Goal: Task Accomplishment & Management: Use online tool/utility

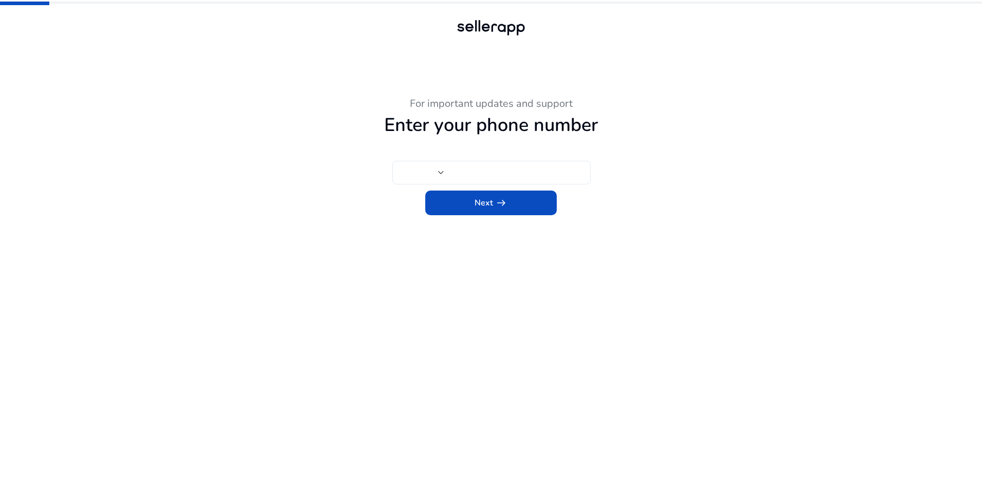
type input "***"
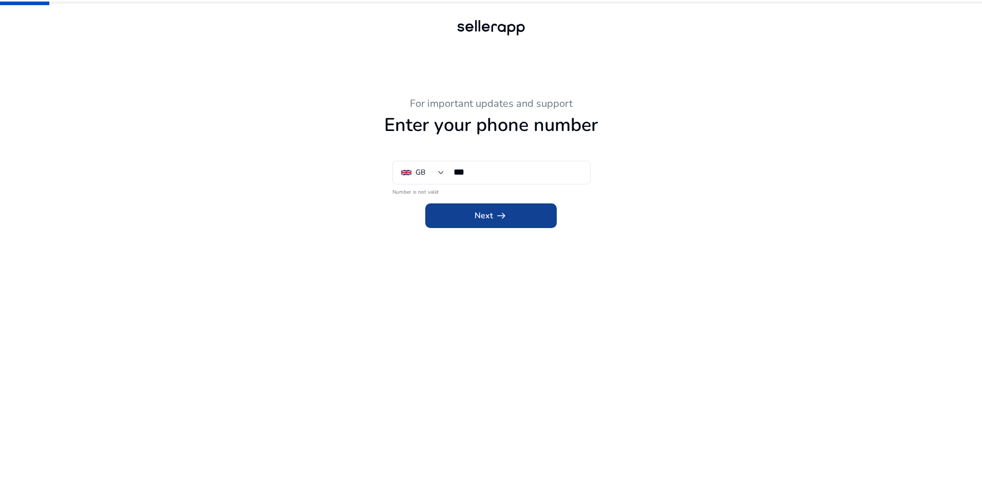
click at [491, 215] on span "Next arrow_right_alt" at bounding box center [491, 216] width 33 height 12
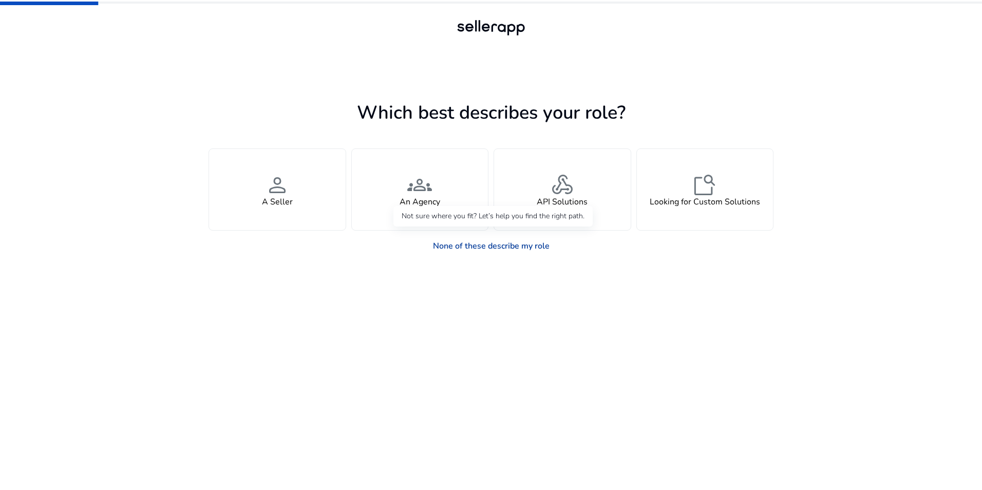
click at [495, 245] on link "None of these describe my role" at bounding box center [491, 246] width 133 height 21
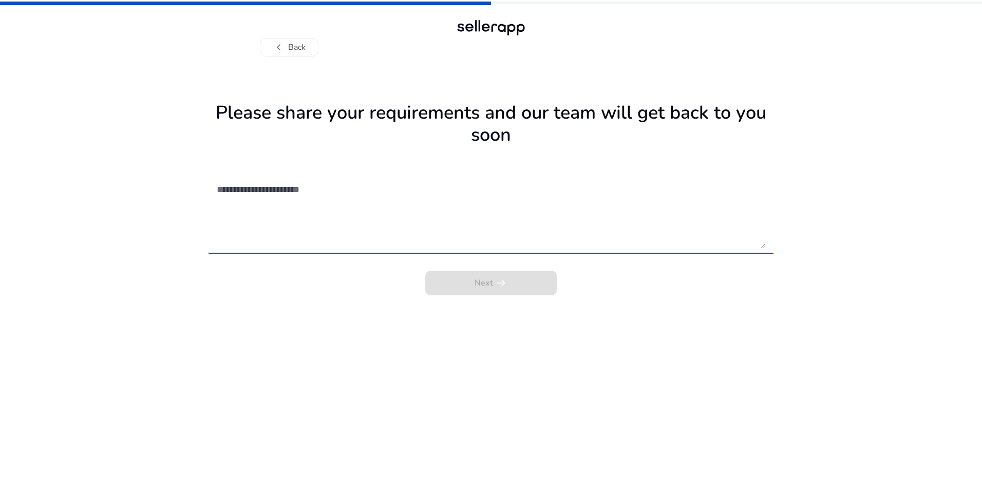
click at [484, 285] on div "Next arrow_right_alt" at bounding box center [491, 280] width 565 height 31
click at [416, 243] on textarea at bounding box center [491, 212] width 549 height 73
click at [765, 246] on textarea at bounding box center [491, 212] width 549 height 73
click at [431, 240] on textarea at bounding box center [491, 212] width 549 height 73
type textarea "****"
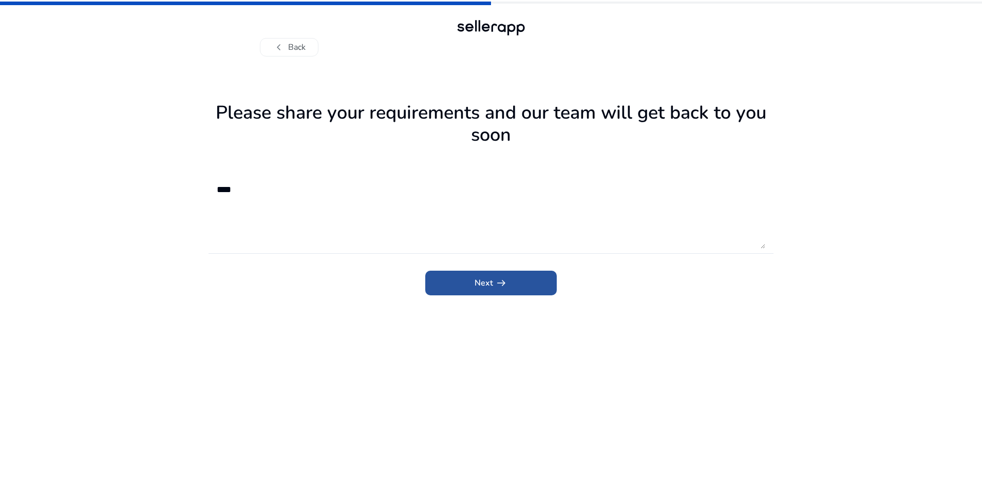
click at [500, 289] on span "arrow_right_alt" at bounding box center [501, 283] width 12 height 12
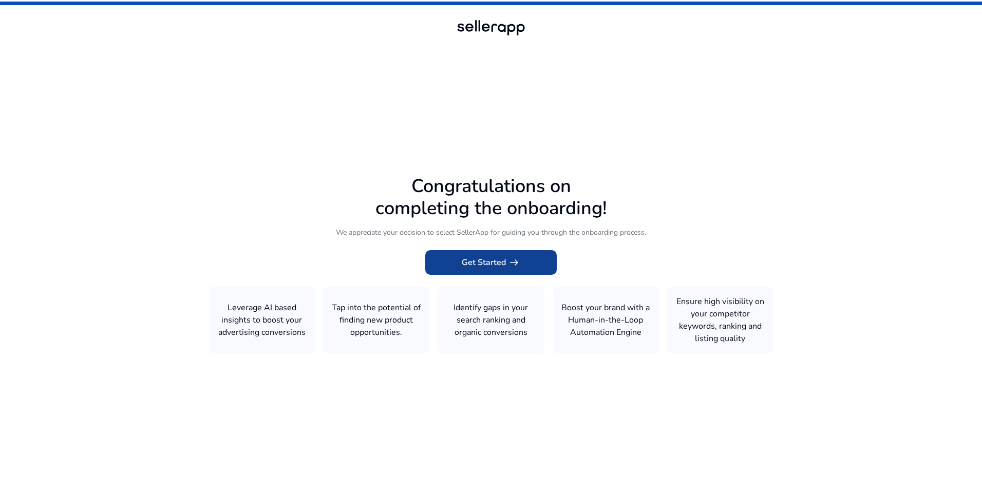
click at [495, 259] on span "Get Started arrow_right_alt" at bounding box center [491, 262] width 59 height 12
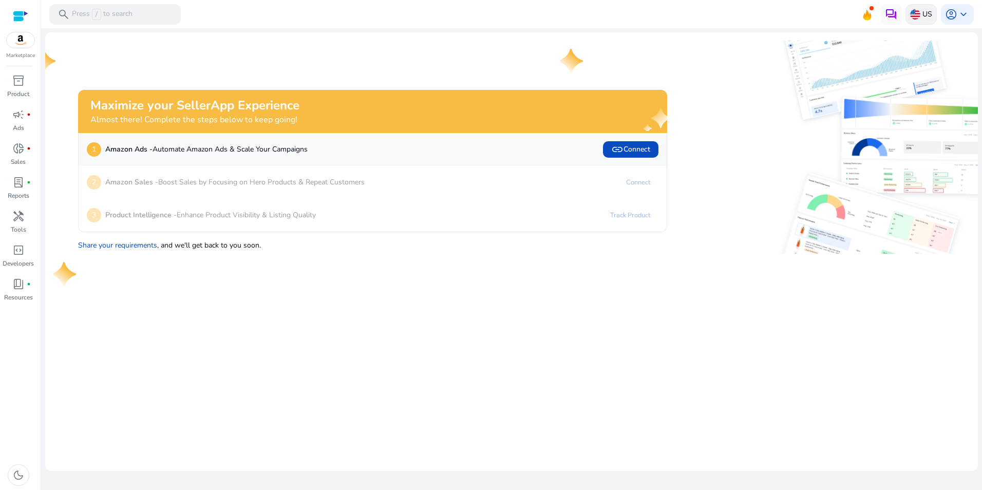
click at [935, 15] on div "US" at bounding box center [921, 14] width 31 height 21
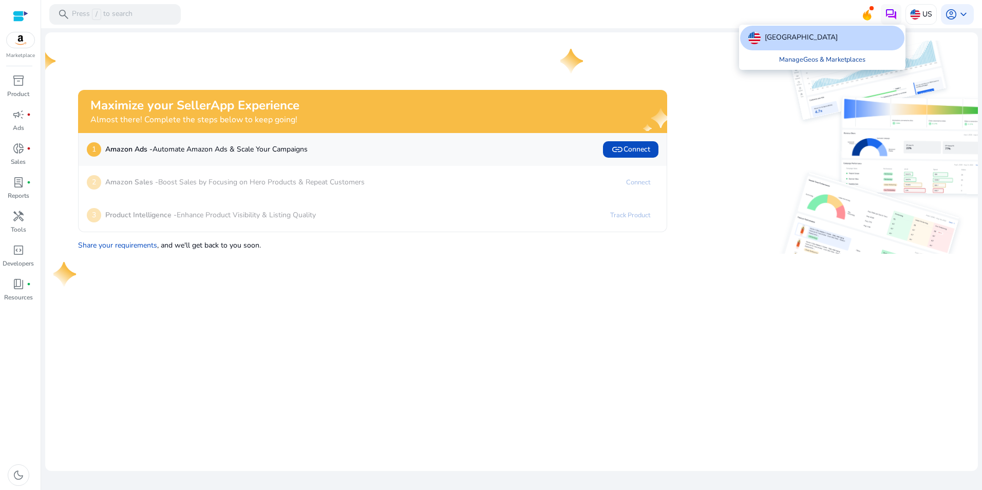
click at [827, 58] on link "Manage Geos & Marketplaces" at bounding box center [822, 59] width 103 height 18
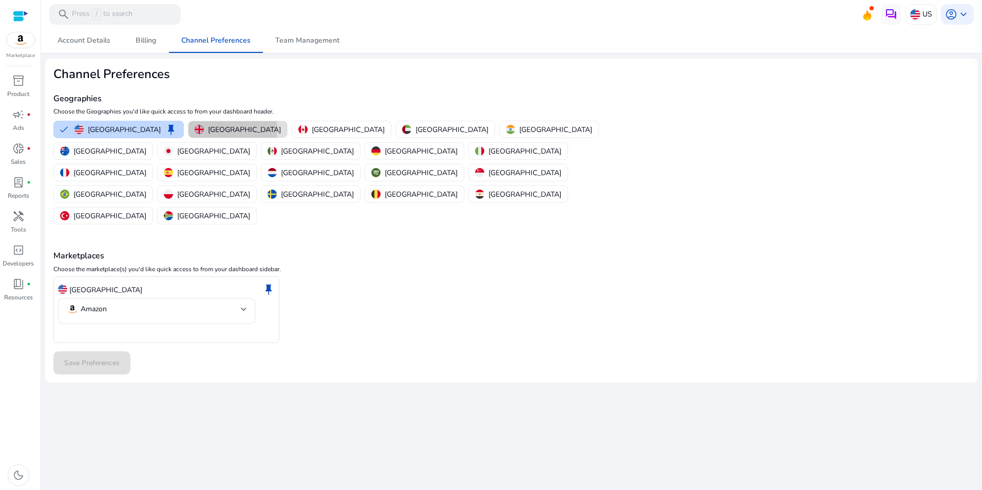
click at [208, 129] on p "United Kingdom" at bounding box center [244, 129] width 73 height 11
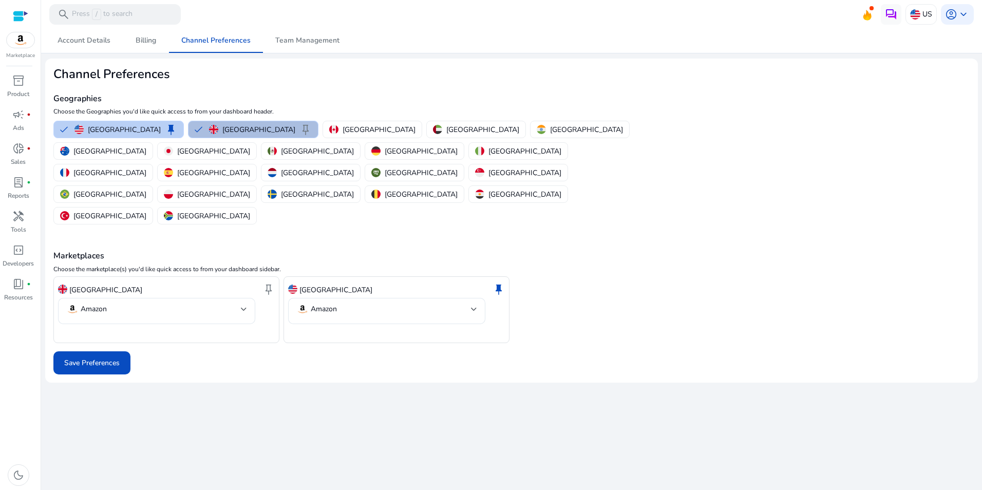
click at [109, 132] on p "United States" at bounding box center [124, 129] width 73 height 11
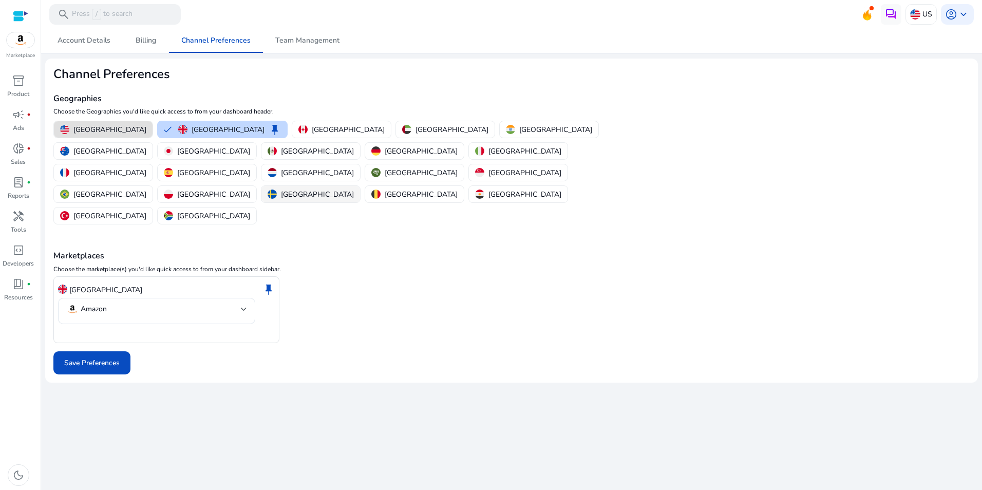
click at [458, 146] on p "Germany" at bounding box center [421, 151] width 73 height 11
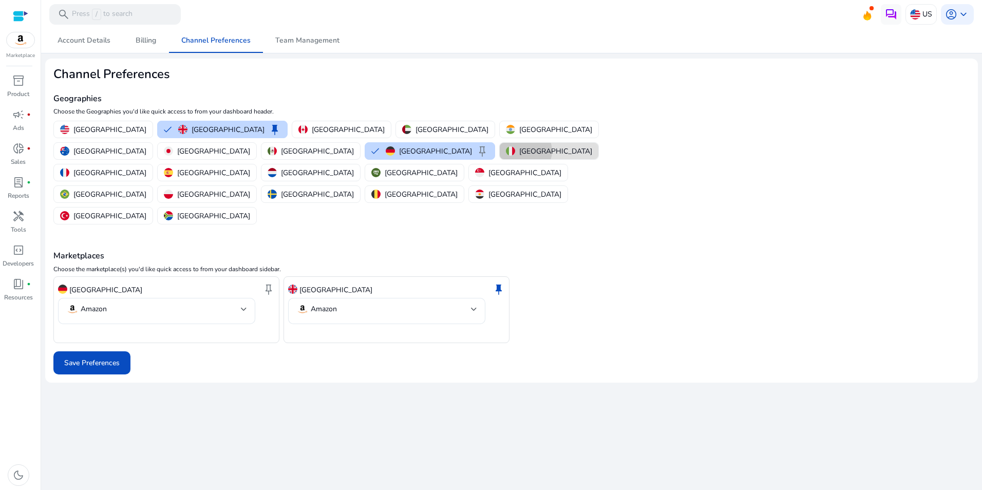
click at [520, 151] on p "Italy" at bounding box center [556, 151] width 73 height 11
click at [146, 168] on p "France" at bounding box center [109, 173] width 73 height 11
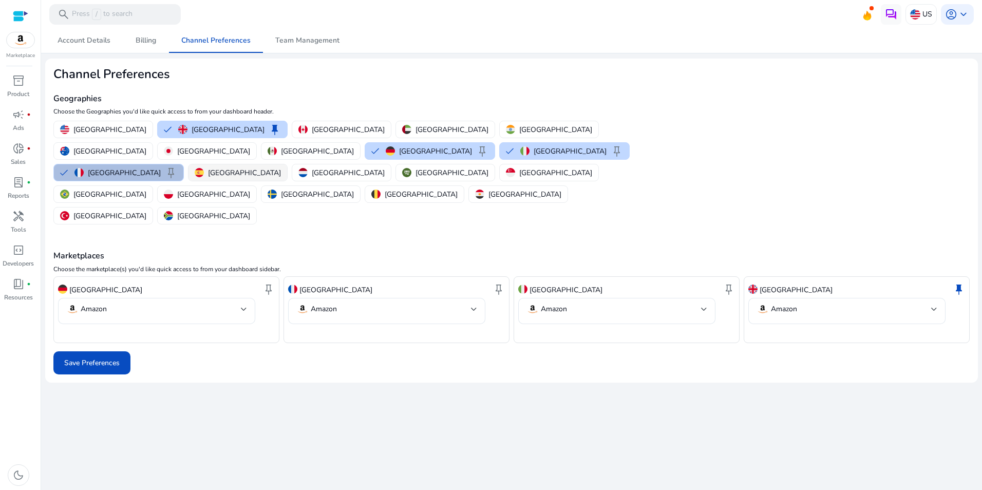
click at [281, 168] on p "Spain" at bounding box center [244, 173] width 73 height 11
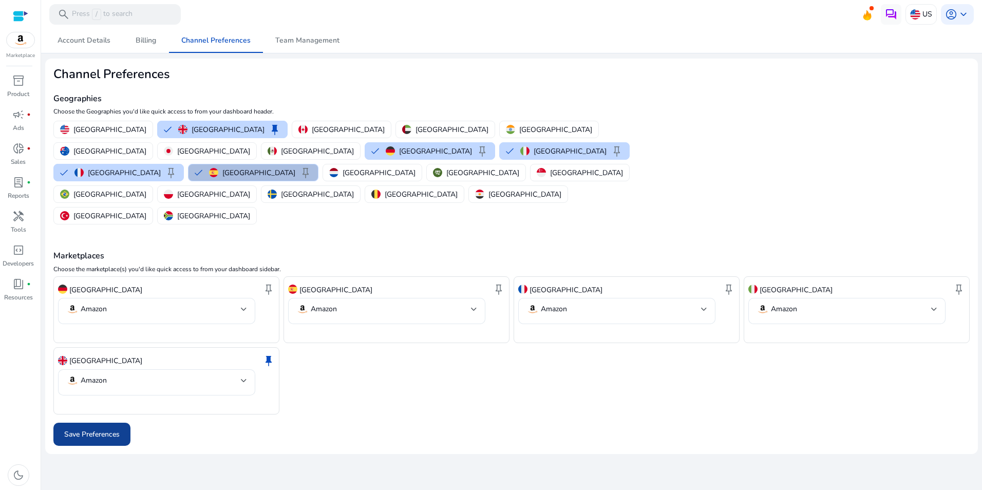
click at [84, 429] on span "Save Preferences" at bounding box center [91, 434] width 55 height 11
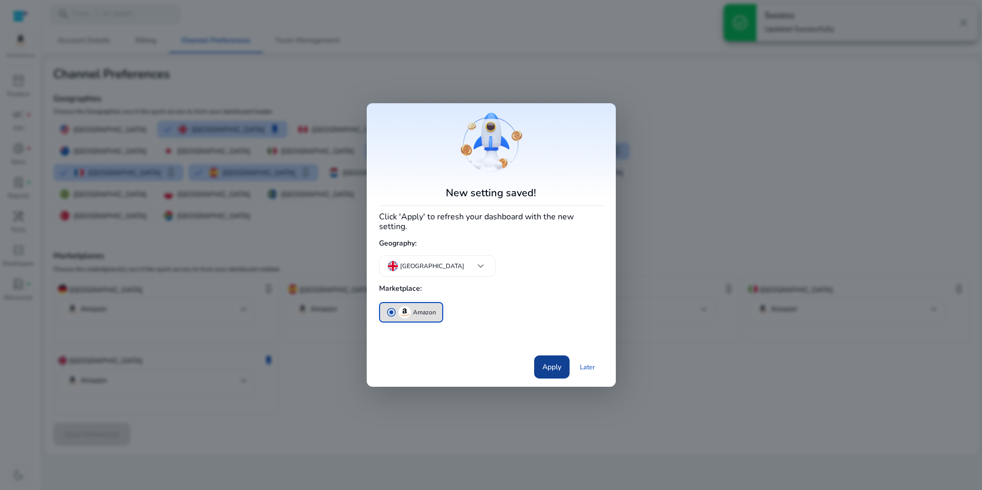
click at [554, 363] on span "Apply" at bounding box center [552, 367] width 19 height 11
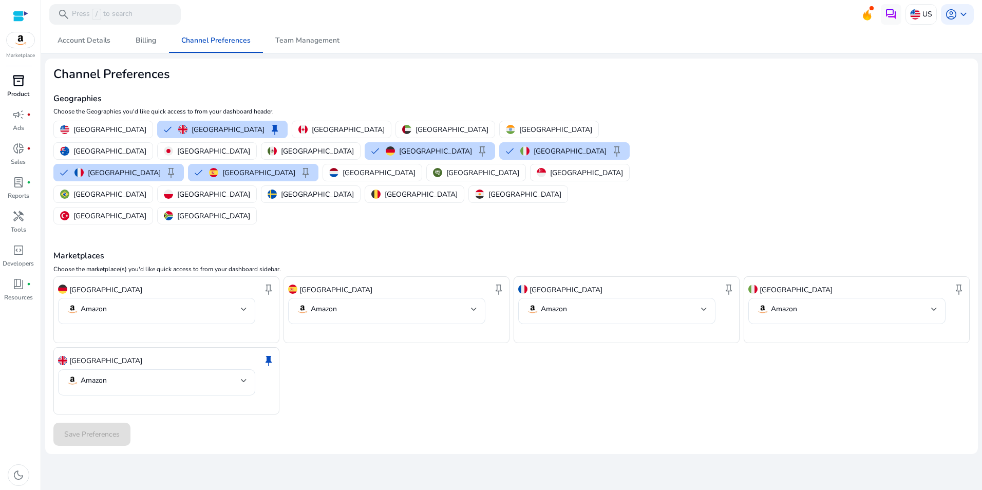
click at [12, 85] on span "inventory_2" at bounding box center [18, 81] width 12 height 12
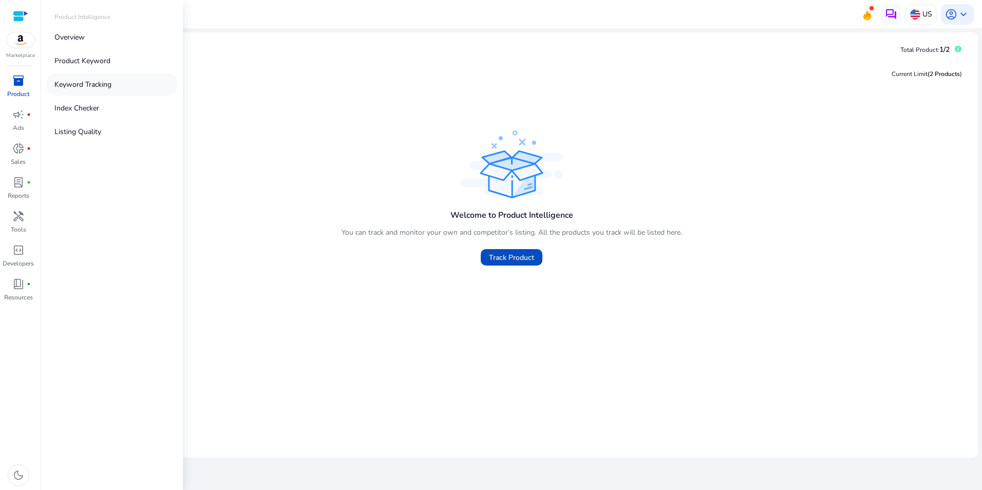
click at [94, 81] on p "Keyword Tracking" at bounding box center [82, 84] width 57 height 11
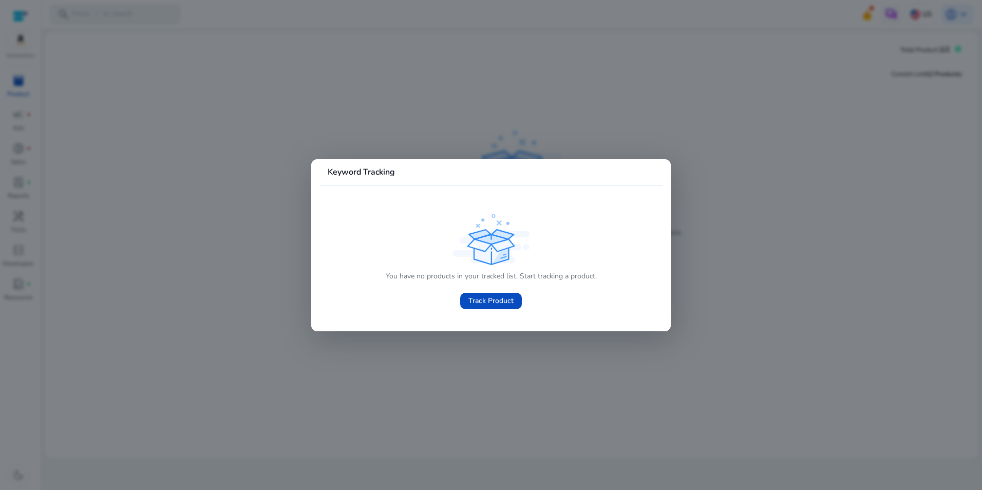
click at [457, 416] on div at bounding box center [491, 245] width 982 height 490
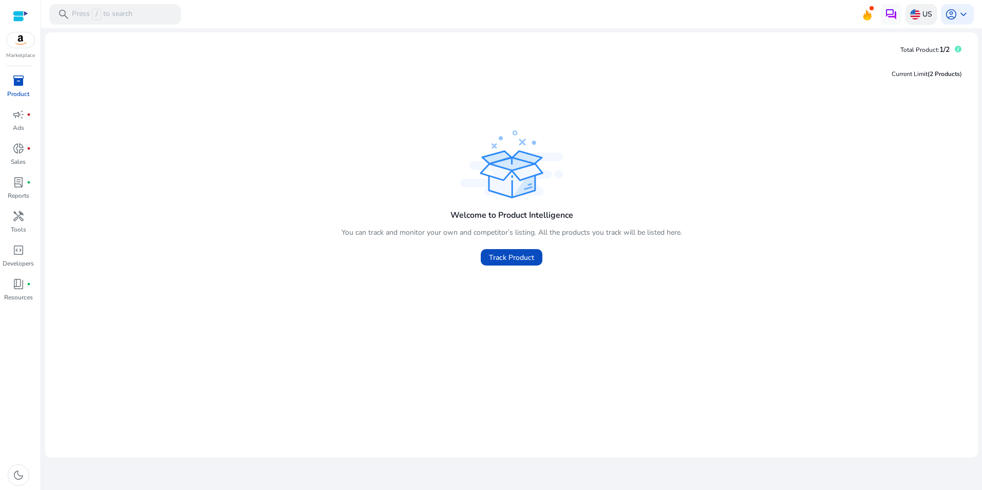
click at [923, 14] on p "US" at bounding box center [928, 14] width 10 height 18
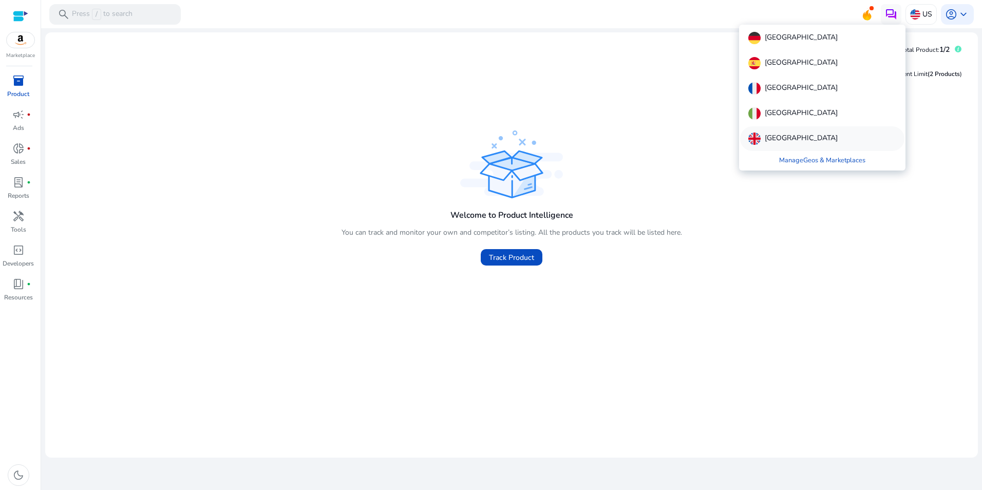
click at [792, 140] on p "United Kingdom" at bounding box center [801, 139] width 73 height 12
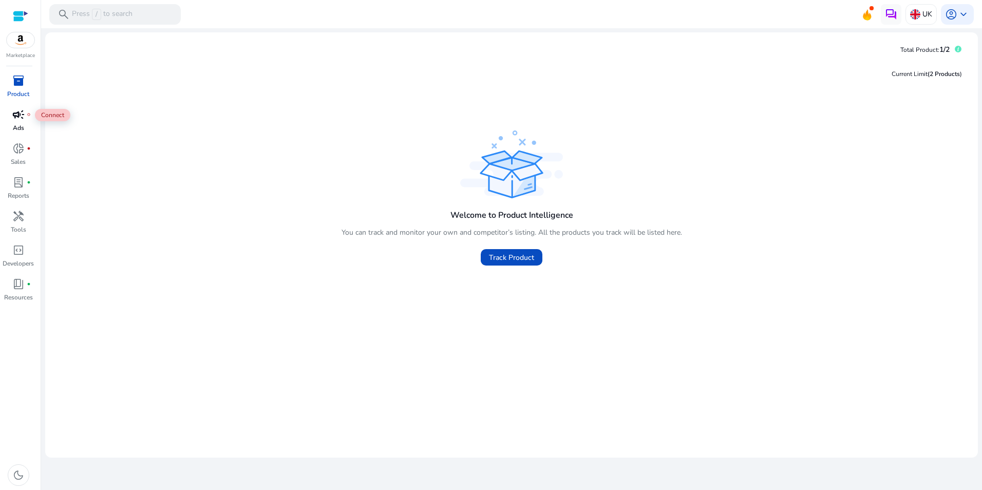
click at [17, 117] on span "campaign" at bounding box center [18, 114] width 12 height 12
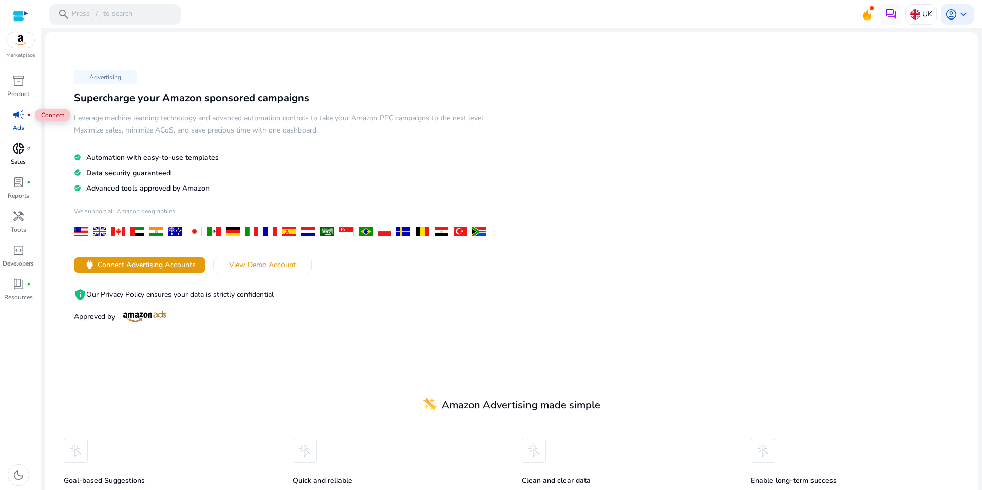
click at [21, 147] on span "donut_small" at bounding box center [18, 148] width 12 height 12
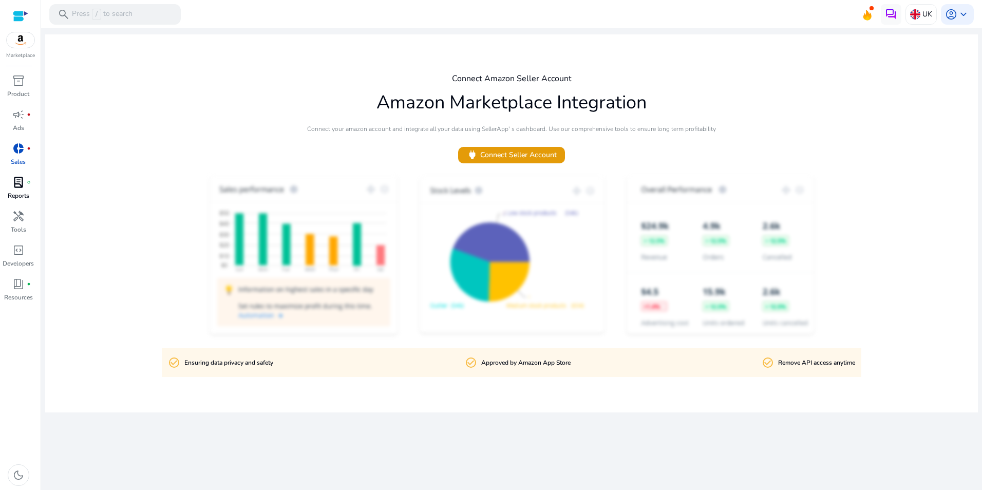
click at [18, 182] on span "lab_profile" at bounding box center [18, 182] width 12 height 12
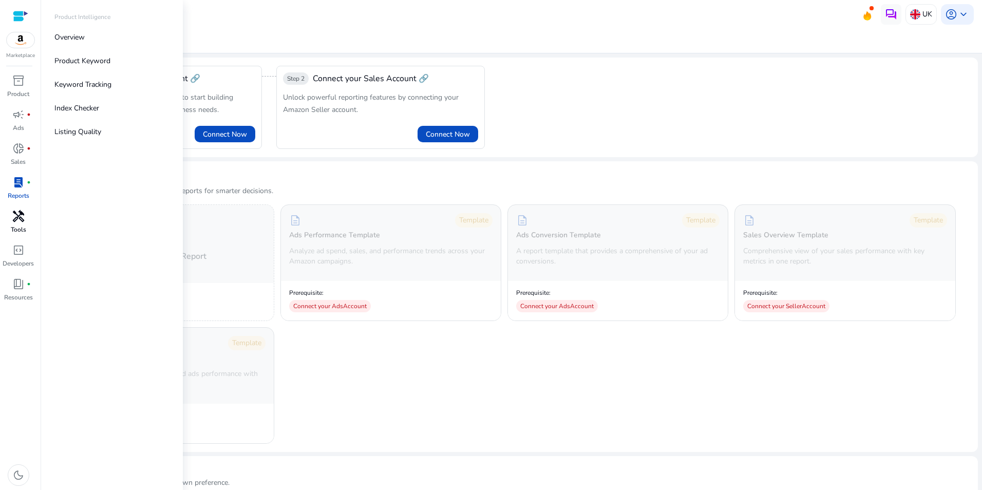
click at [26, 218] on div "handyman" at bounding box center [18, 216] width 29 height 16
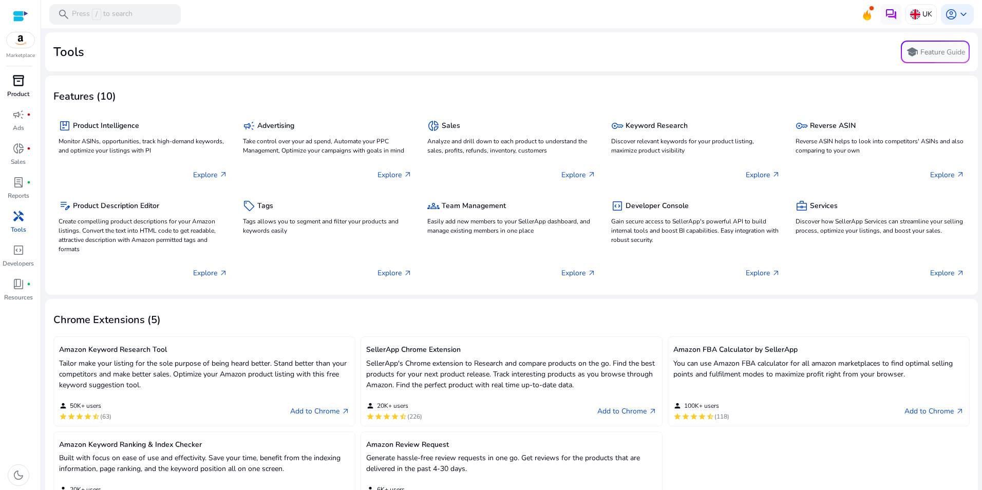
click at [20, 89] on link "inventory_2 Product" at bounding box center [18, 89] width 36 height 34
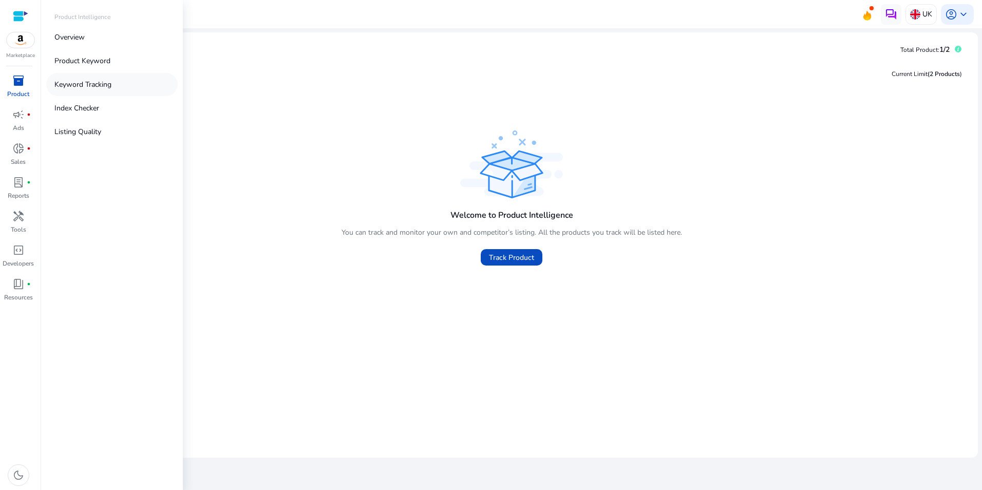
click at [90, 86] on p "Keyword Tracking" at bounding box center [82, 84] width 57 height 11
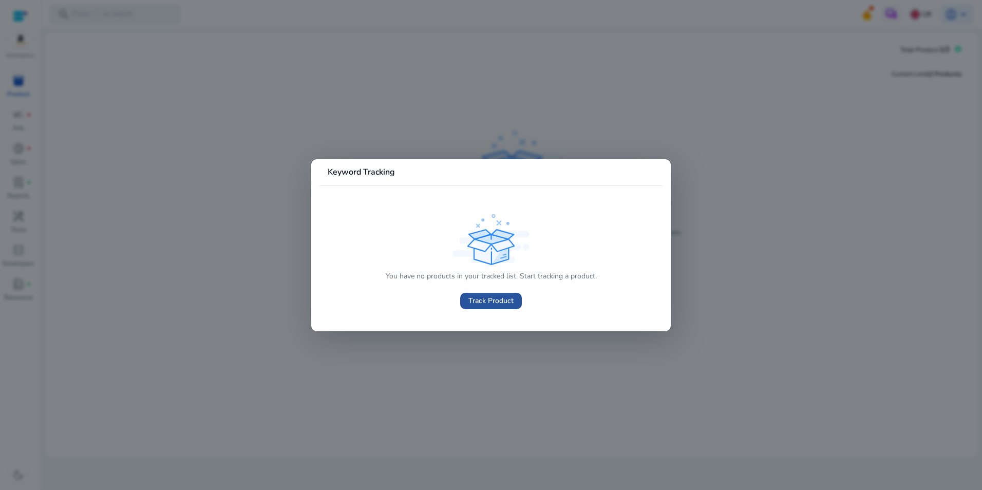
click at [491, 300] on span "Track Product" at bounding box center [491, 300] width 45 height 11
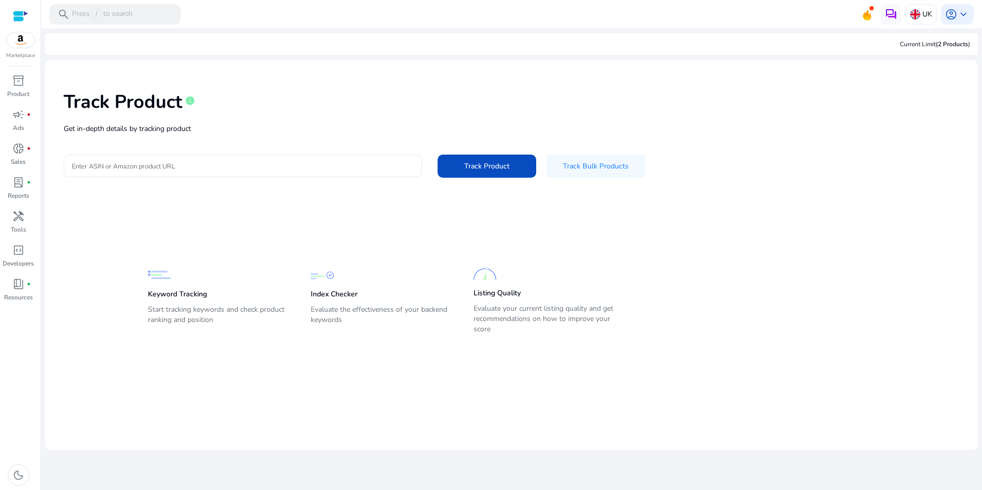
click at [250, 161] on input "Enter ASIN or Amazon product URL" at bounding box center [243, 165] width 342 height 11
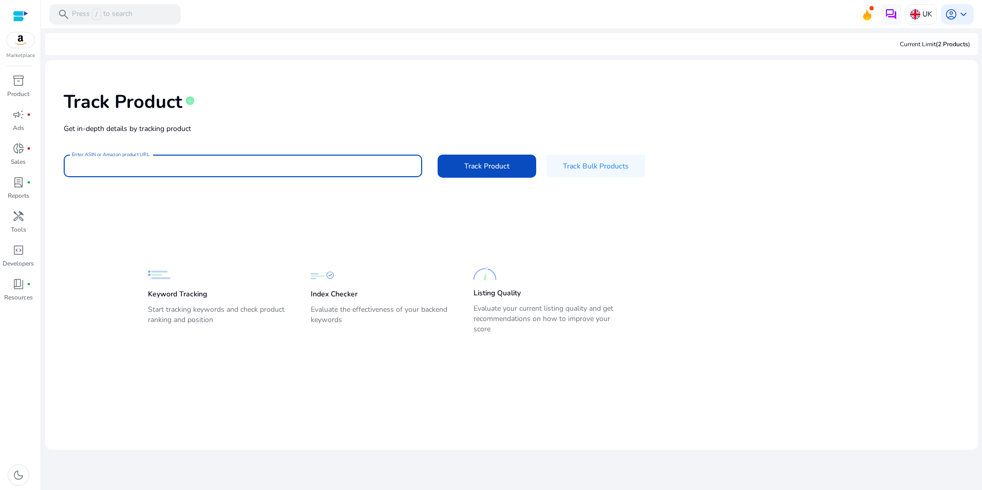
paste input "**********"
type input "**********"
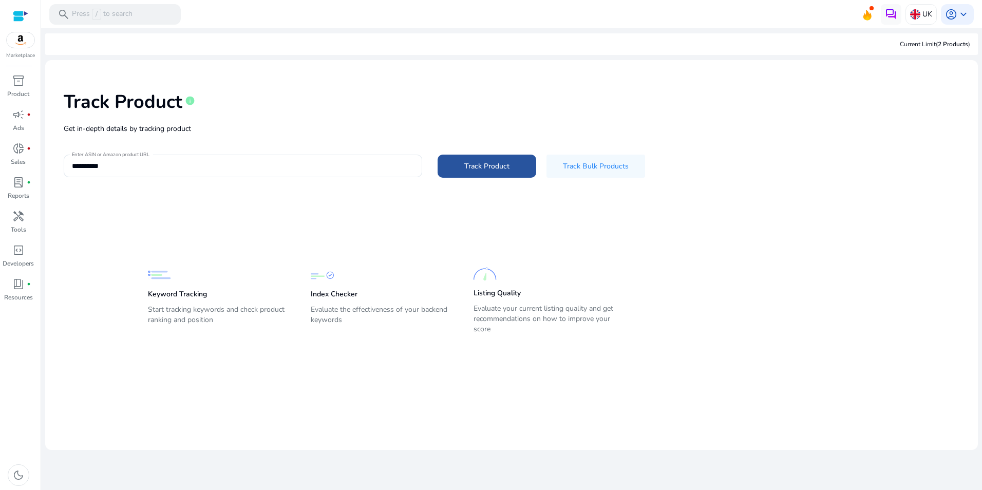
click at [482, 168] on span "Track Product" at bounding box center [487, 166] width 45 height 11
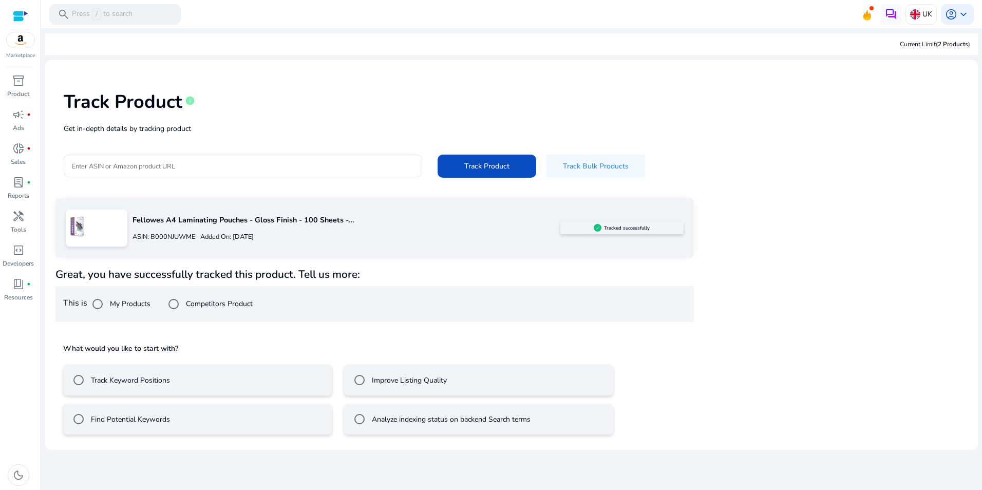
click at [141, 386] on div "Track Keyword Positions" at bounding box center [119, 380] width 102 height 21
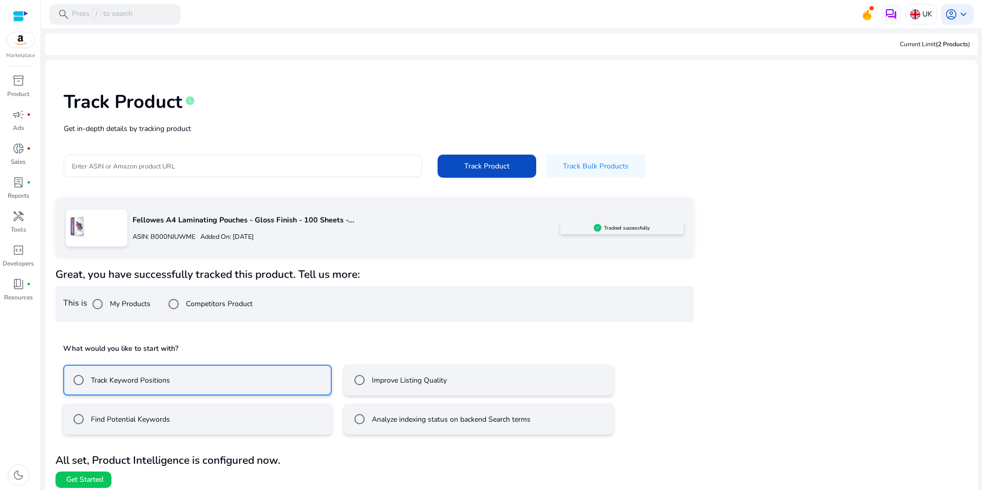
click at [137, 419] on label "Find Potential Keywords" at bounding box center [129, 419] width 81 height 11
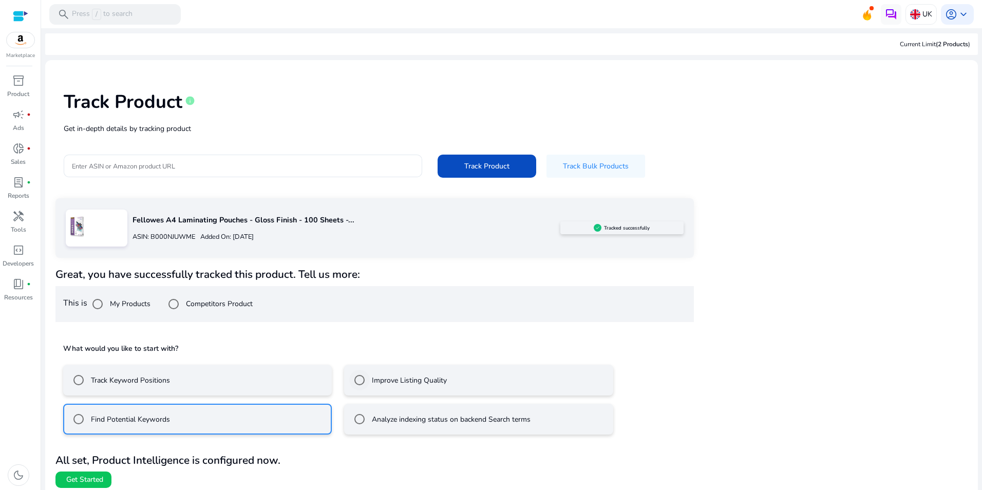
click at [411, 379] on label "Improve Listing Quality" at bounding box center [408, 380] width 77 height 11
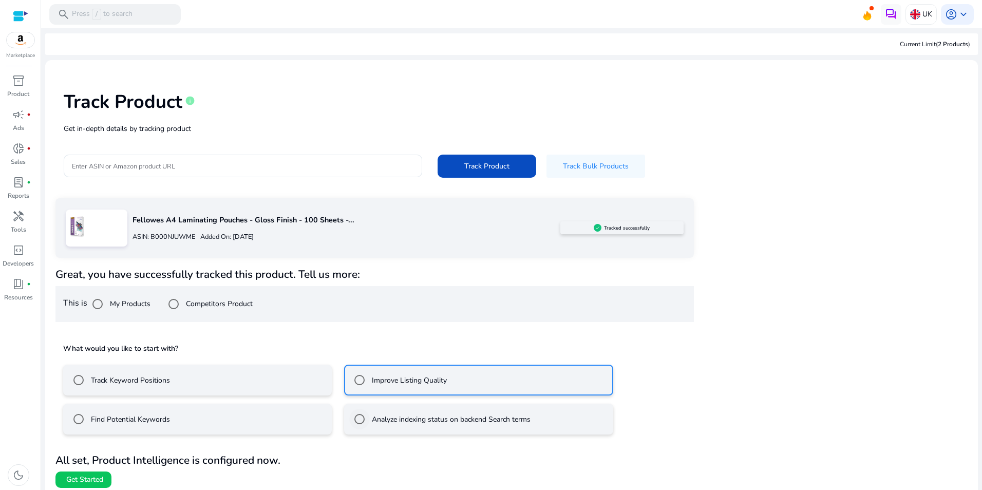
click at [457, 417] on label "Analyze indexing status on backend Search terms" at bounding box center [450, 419] width 161 height 11
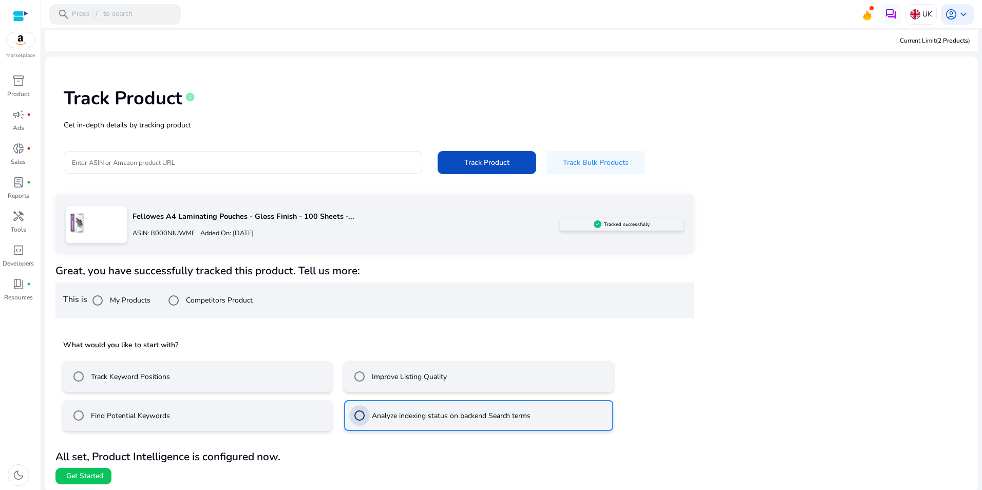
scroll to position [6, 0]
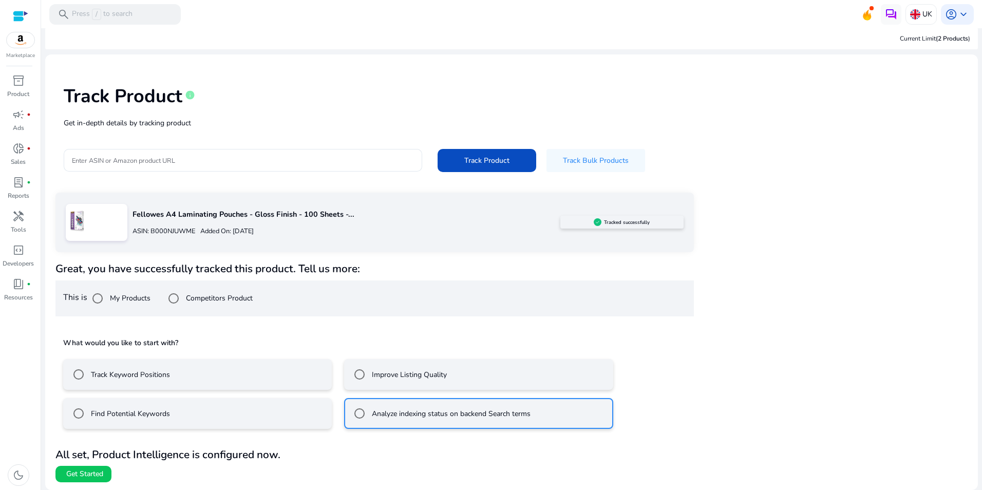
click at [148, 374] on label "Track Keyword Positions" at bounding box center [129, 374] width 81 height 11
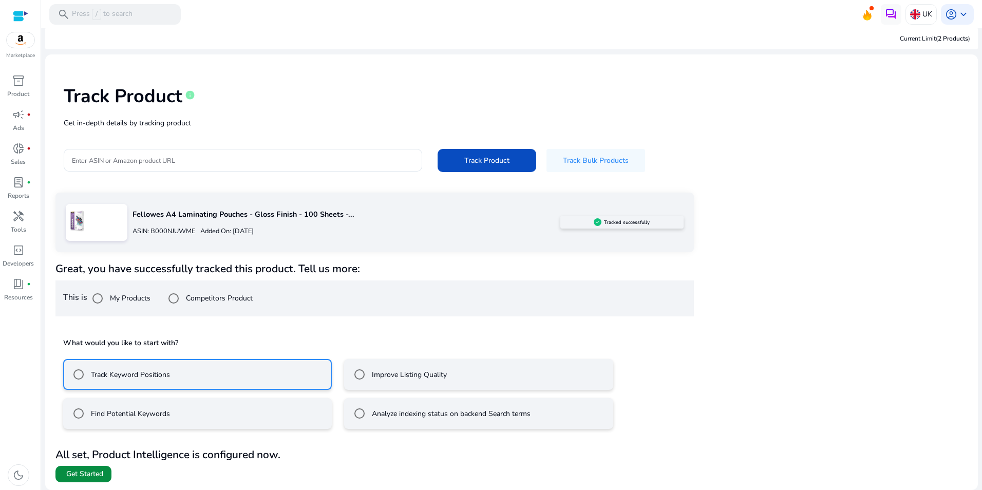
click at [81, 474] on span "Get Started" at bounding box center [84, 474] width 37 height 10
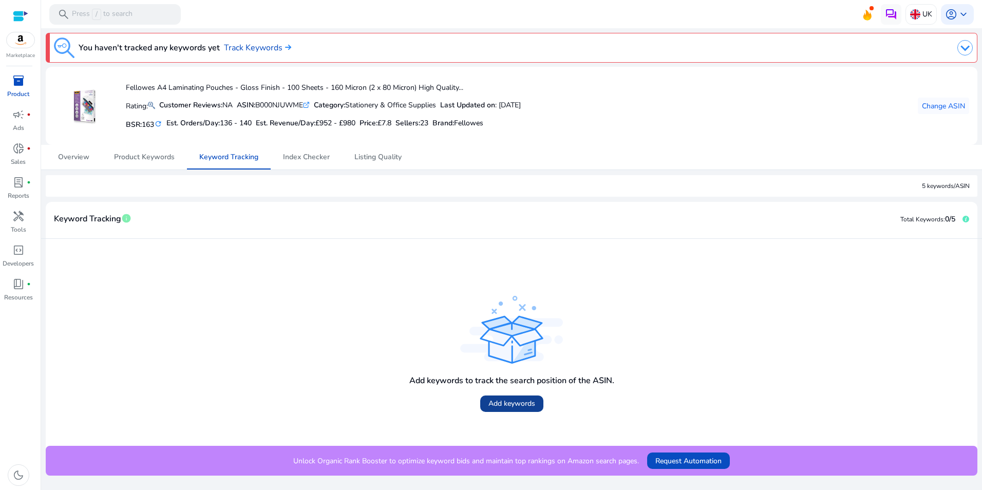
click at [515, 403] on span "Add keywords" at bounding box center [512, 403] width 47 height 11
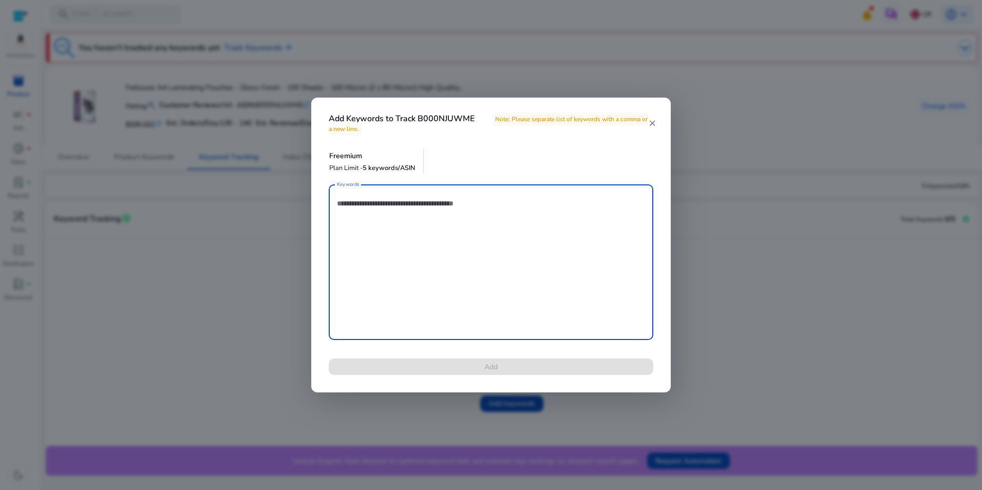
click at [651, 118] on div "Add Keywords to Track B000NJUWME Note: Please separate list of keywords with a …" at bounding box center [491, 118] width 360 height 40
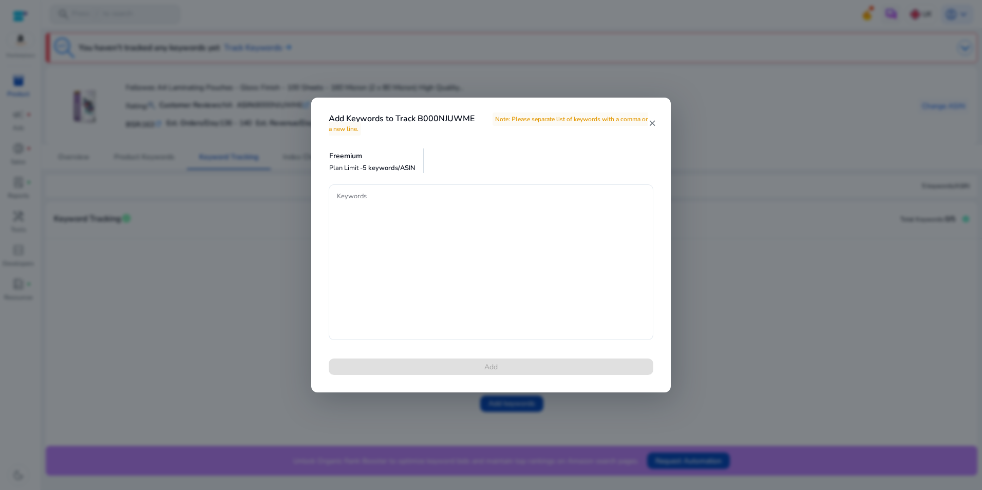
click at [654, 122] on mat-icon "close" at bounding box center [652, 123] width 8 height 9
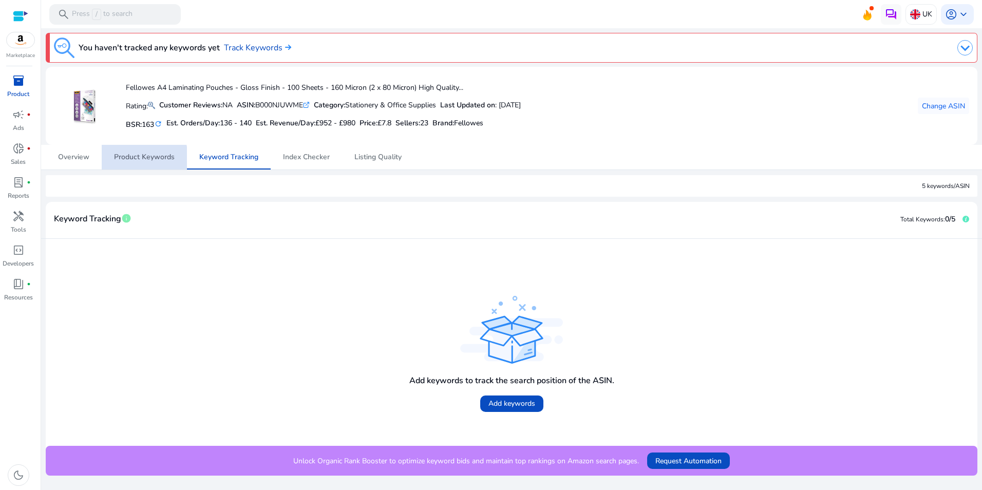
click at [140, 159] on span "Product Keywords" at bounding box center [144, 157] width 61 height 7
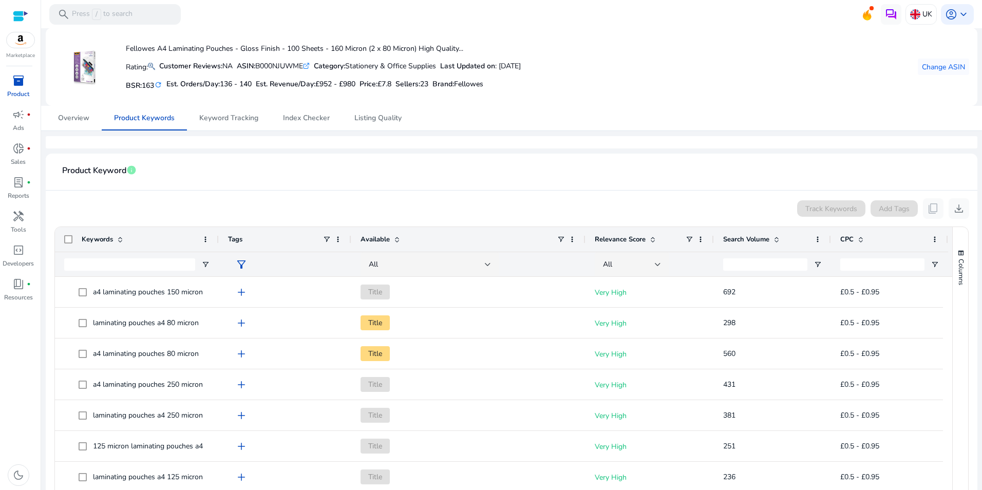
scroll to position [154, 0]
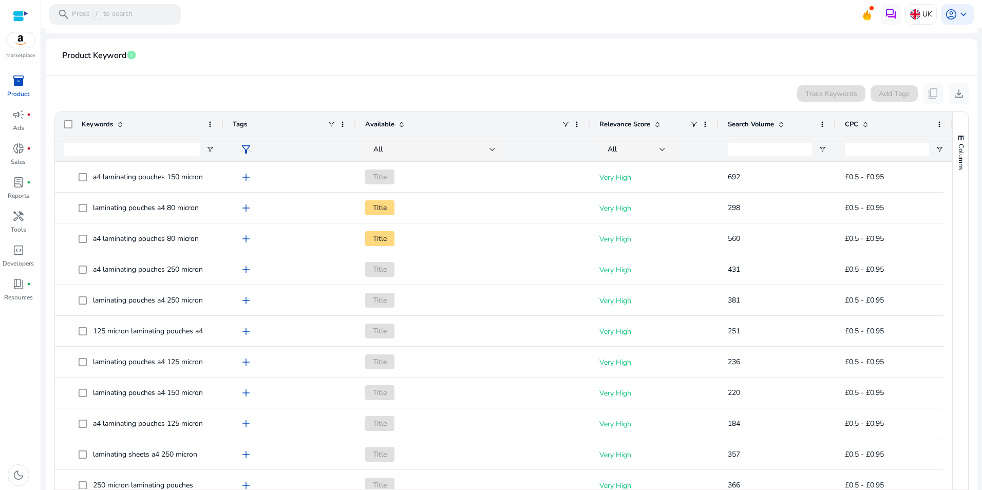
drag, startPoint x: 216, startPoint y: 124, endPoint x: 221, endPoint y: 135, distance: 11.7
click at [221, 135] on div at bounding box center [223, 124] width 4 height 25
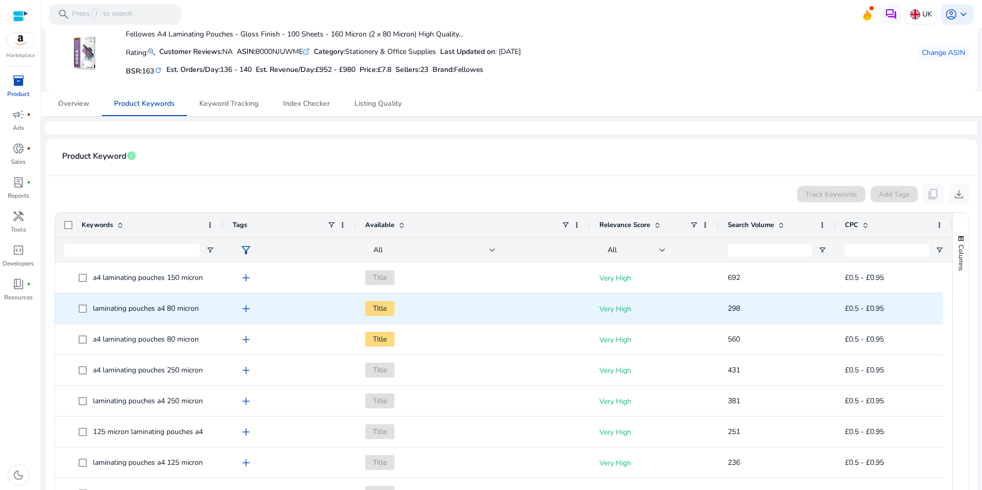
scroll to position [192, 0]
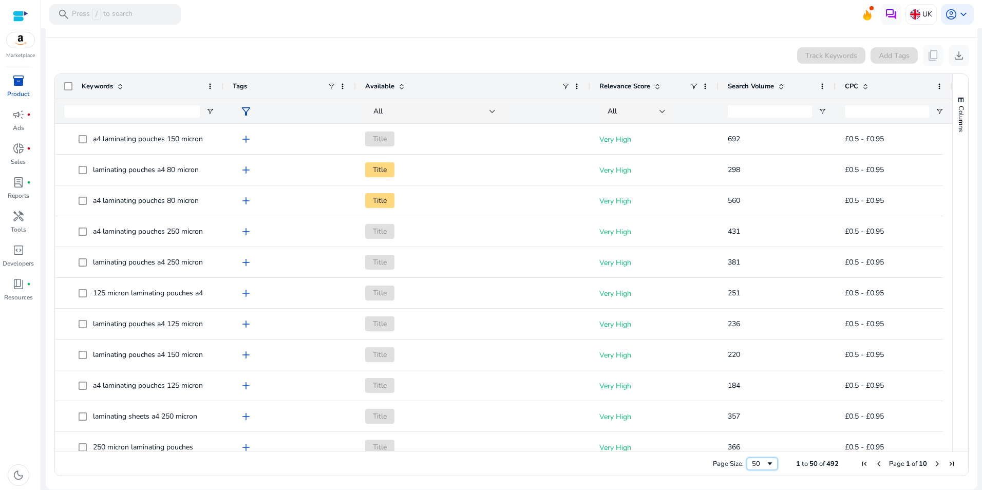
click at [756, 462] on div "50" at bounding box center [759, 463] width 14 height 9
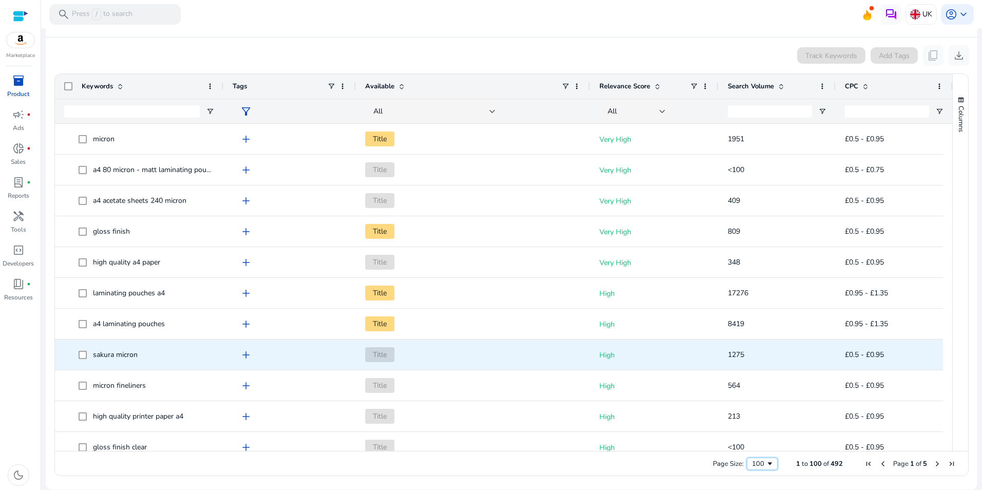
scroll to position [925, 0]
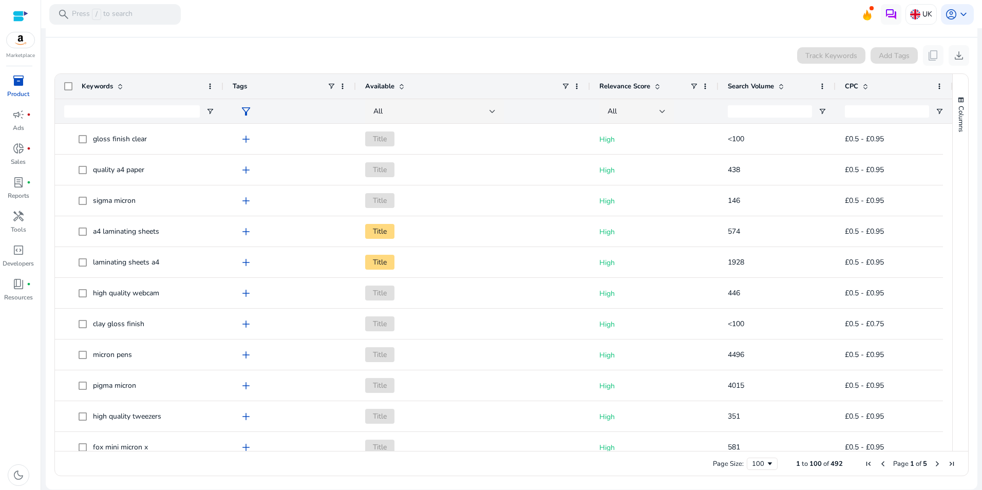
click at [785, 84] on span at bounding box center [781, 86] width 8 height 8
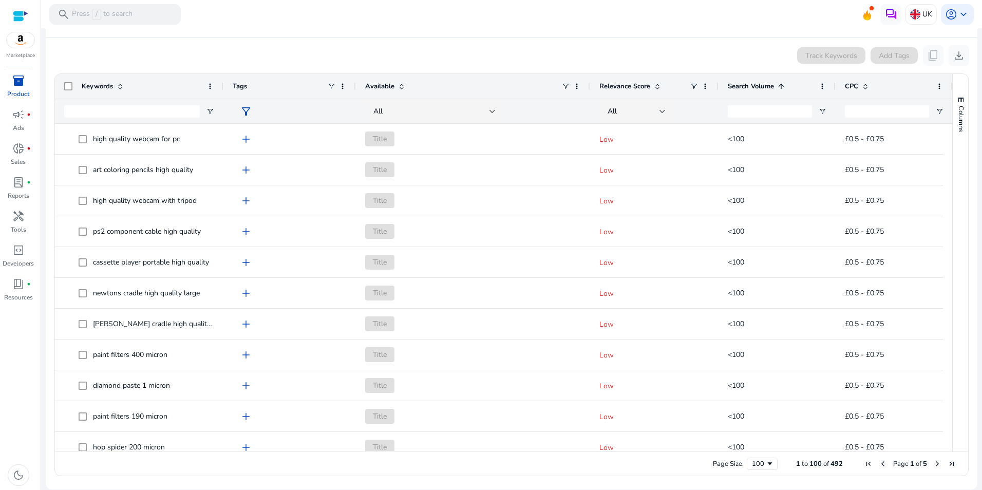
click at [783, 89] on span at bounding box center [781, 86] width 8 height 8
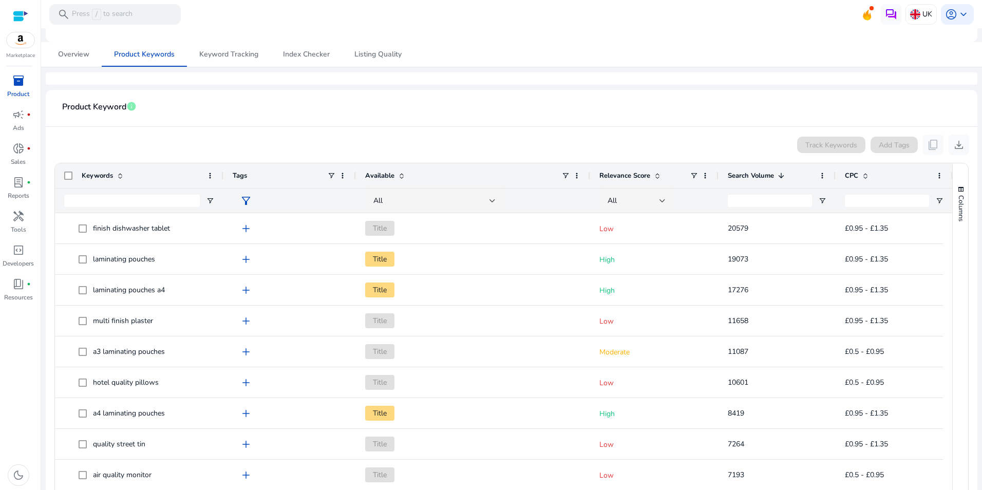
scroll to position [0, 0]
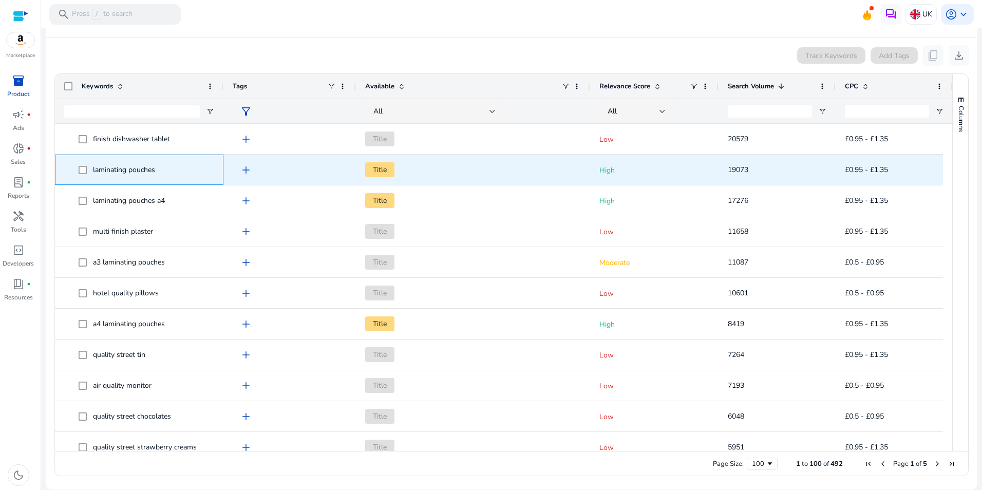
click at [190, 178] on span "laminating pouches" at bounding box center [147, 169] width 136 height 21
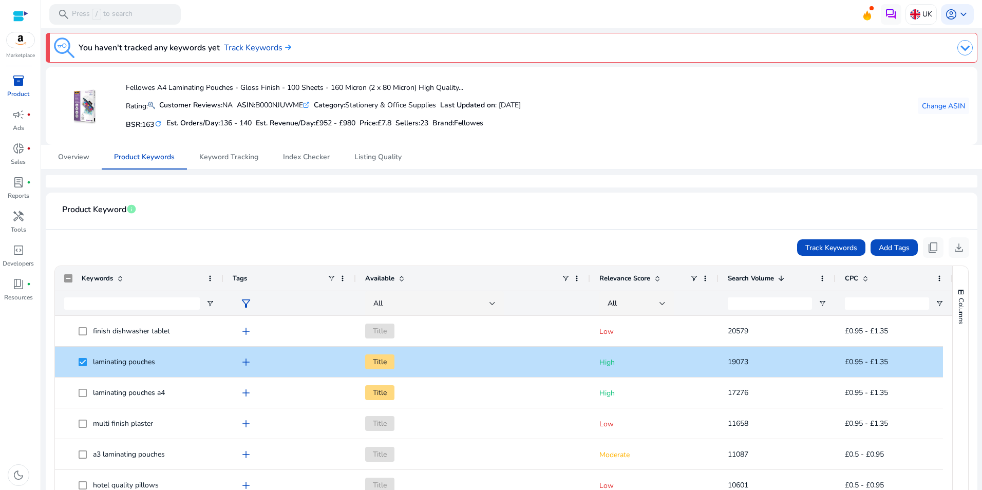
click at [659, 278] on span at bounding box center [658, 278] width 8 height 8
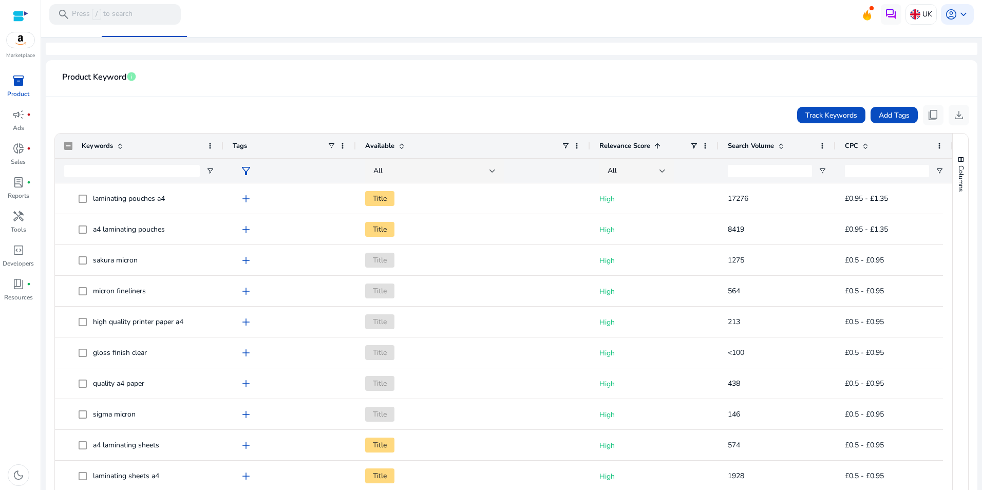
scroll to position [141, 0]
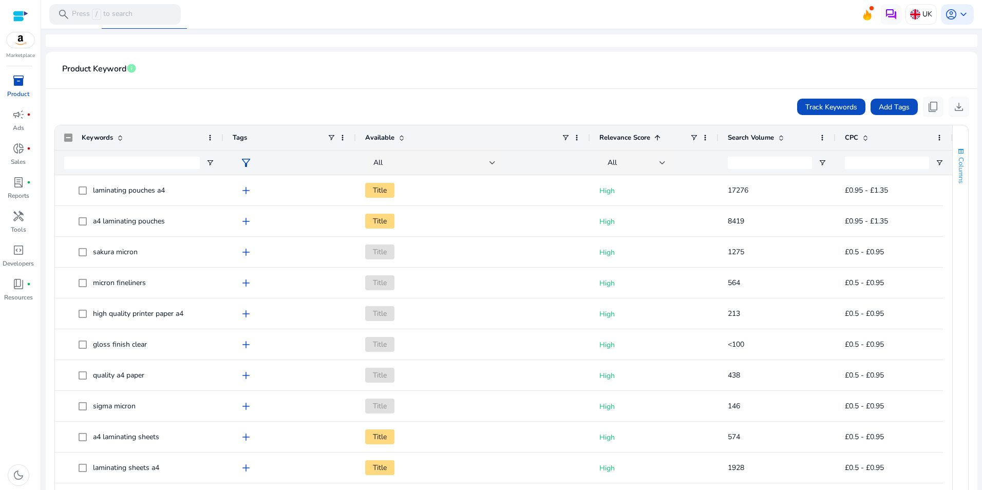
click at [957, 151] on span "button" at bounding box center [961, 151] width 8 height 8
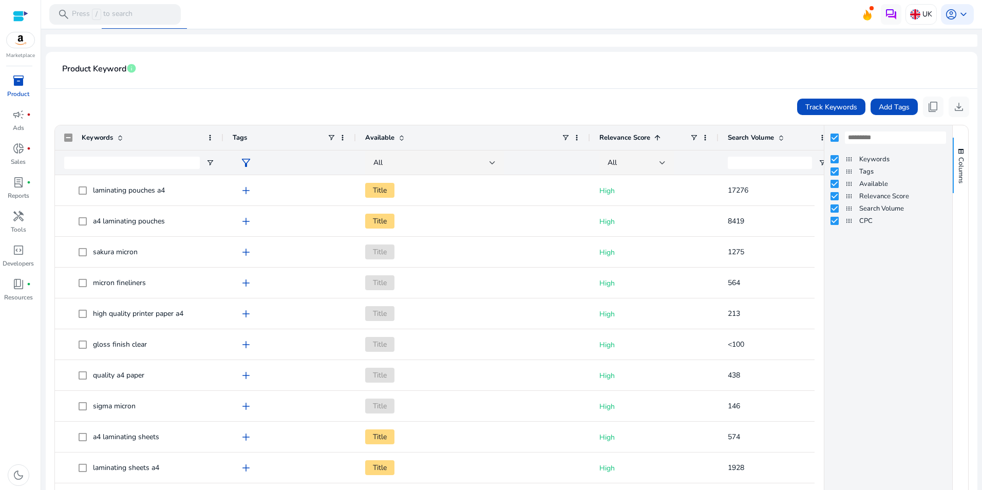
click at [709, 90] on app-product-keyword-grid "Track Keywords Add Tags content_copy download Press ENTER to sort. Press ALT DO…" at bounding box center [512, 311] width 916 height 444
click at [959, 151] on span "button" at bounding box center [961, 151] width 8 height 8
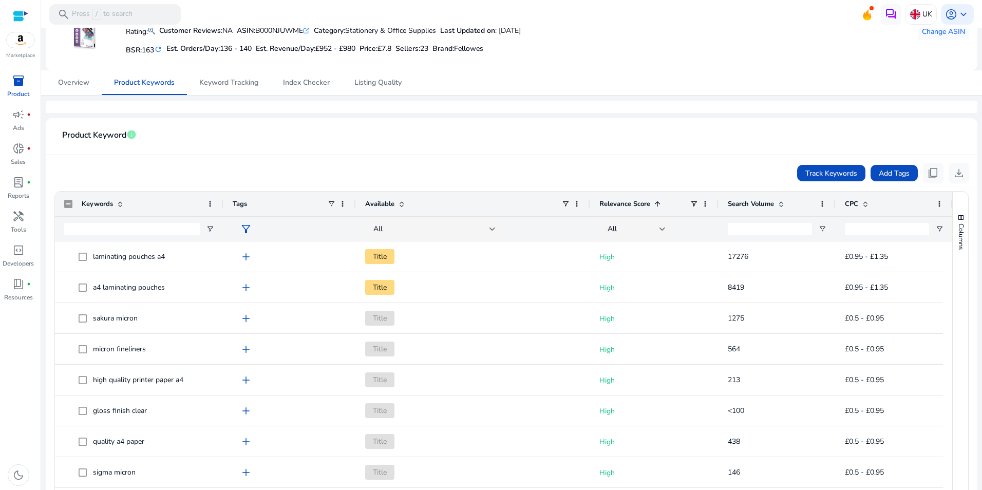
scroll to position [0, 0]
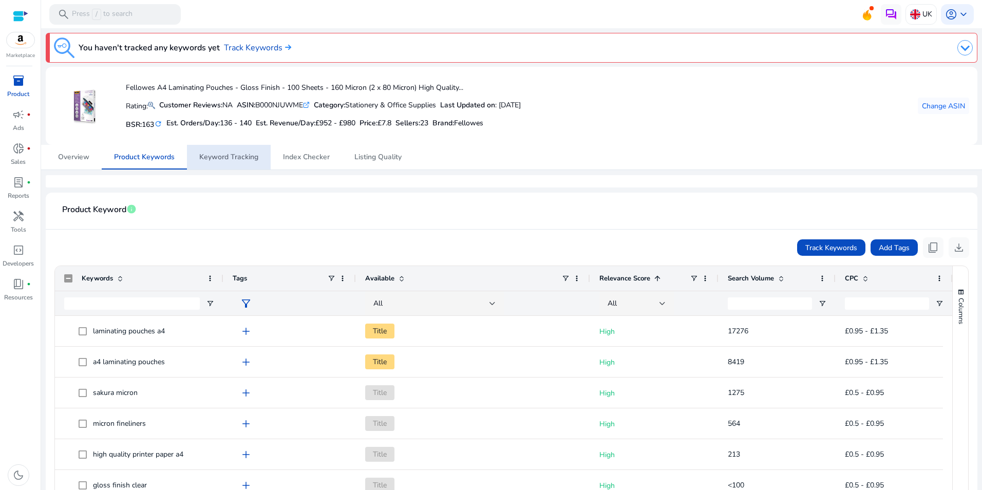
drag, startPoint x: 237, startPoint y: 164, endPoint x: 248, endPoint y: 170, distance: 12.4
click at [237, 164] on span "Keyword Tracking" at bounding box center [228, 157] width 59 height 25
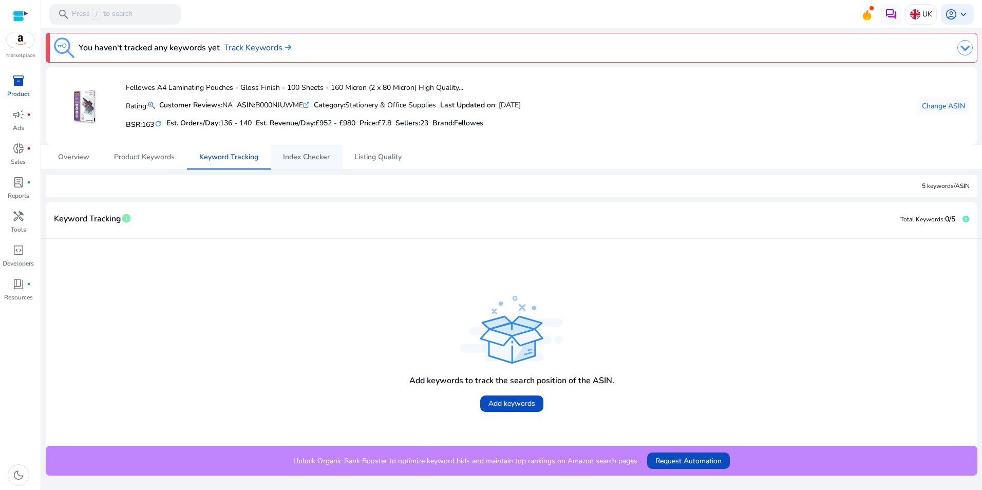
click at [305, 157] on span "Index Checker" at bounding box center [306, 157] width 47 height 7
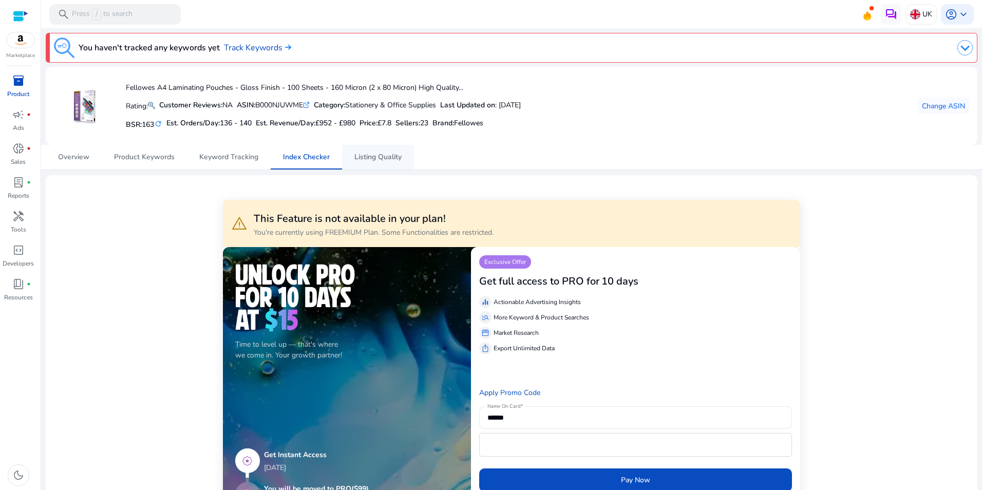
click at [375, 160] on span "Listing Quality" at bounding box center [378, 157] width 47 height 7
click at [73, 161] on span "Overview" at bounding box center [73, 157] width 31 height 7
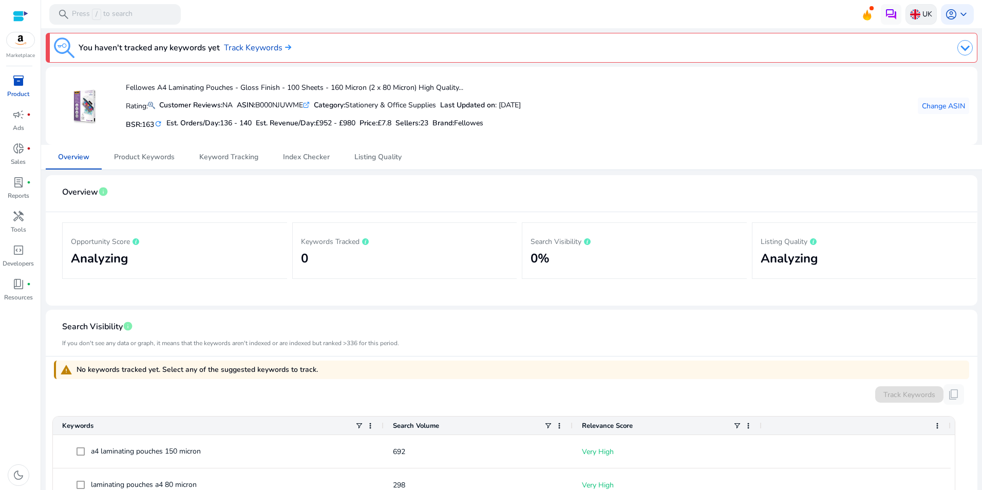
click at [924, 13] on p "UK" at bounding box center [928, 14] width 10 height 18
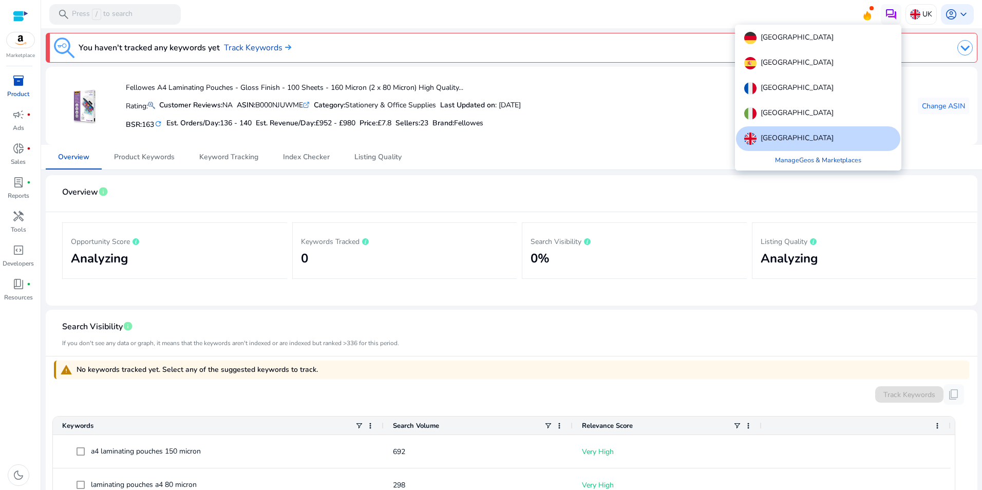
click at [644, 115] on div at bounding box center [491, 245] width 982 height 490
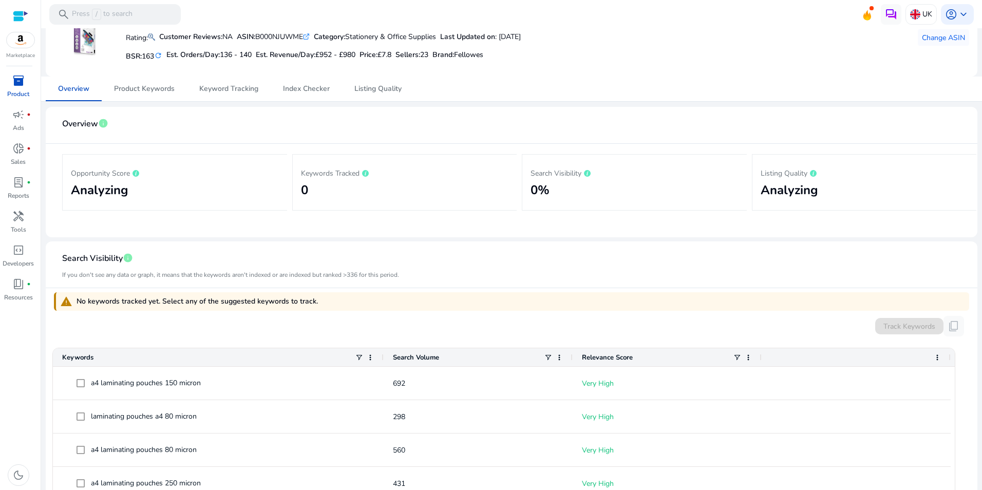
scroll to position [154, 0]
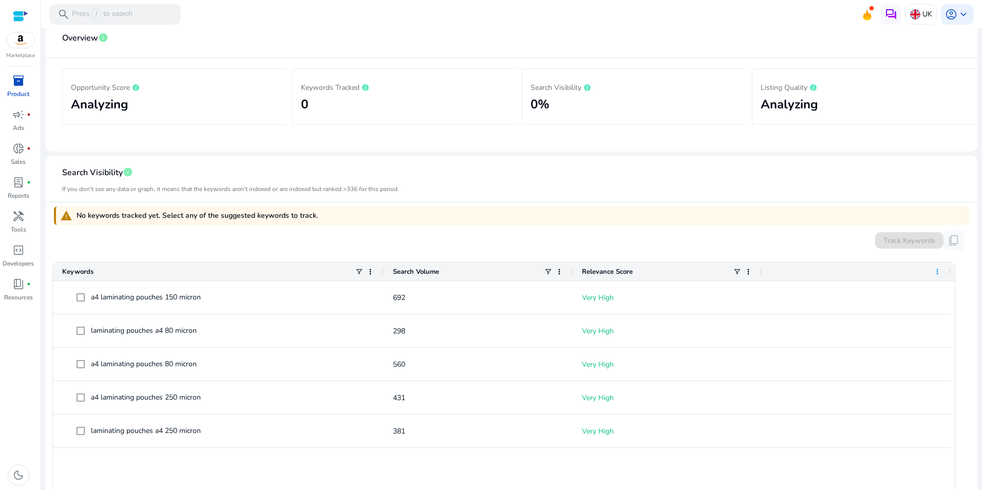
click at [938, 269] on span at bounding box center [938, 272] width 8 height 8
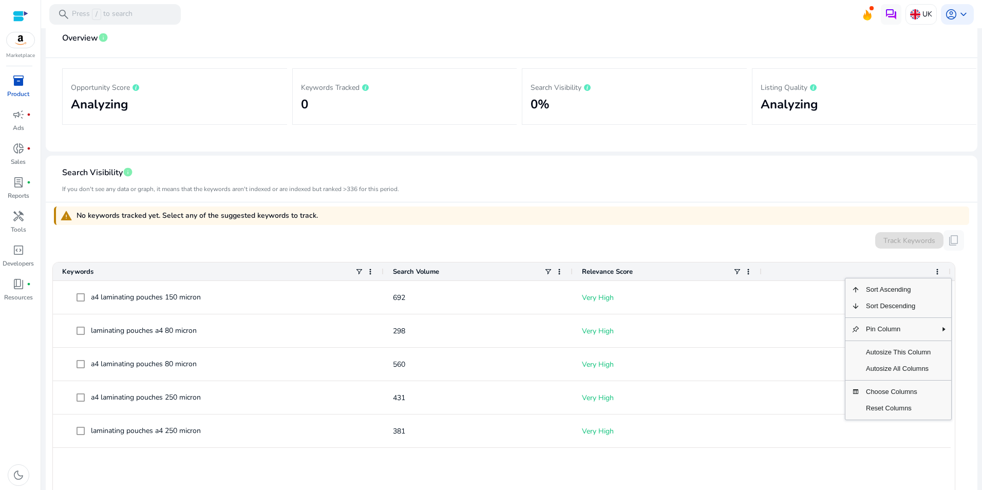
click at [969, 320] on mat-card "Search Visibility info If you don't see any data or graph, it means that the ke…" at bounding box center [512, 338] width 932 height 365
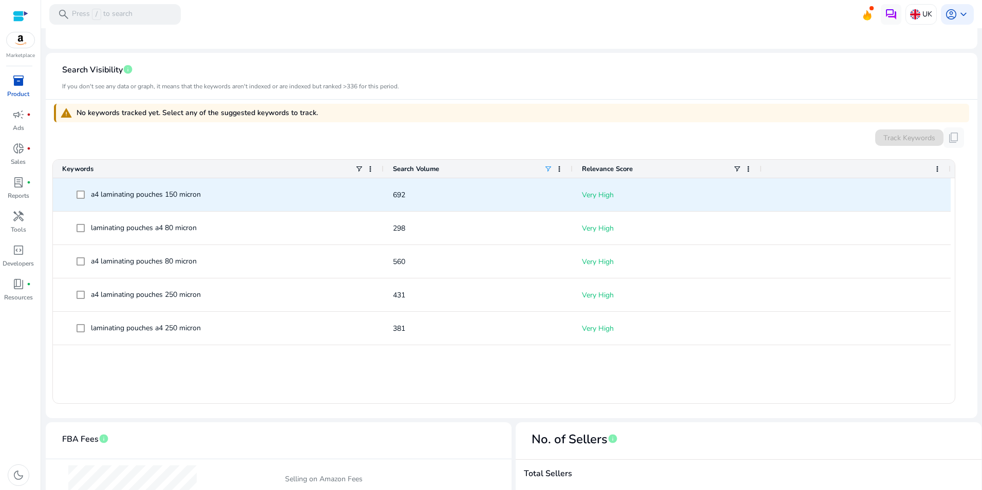
scroll to position [0, 0]
